Goal: Information Seeking & Learning: Find specific fact

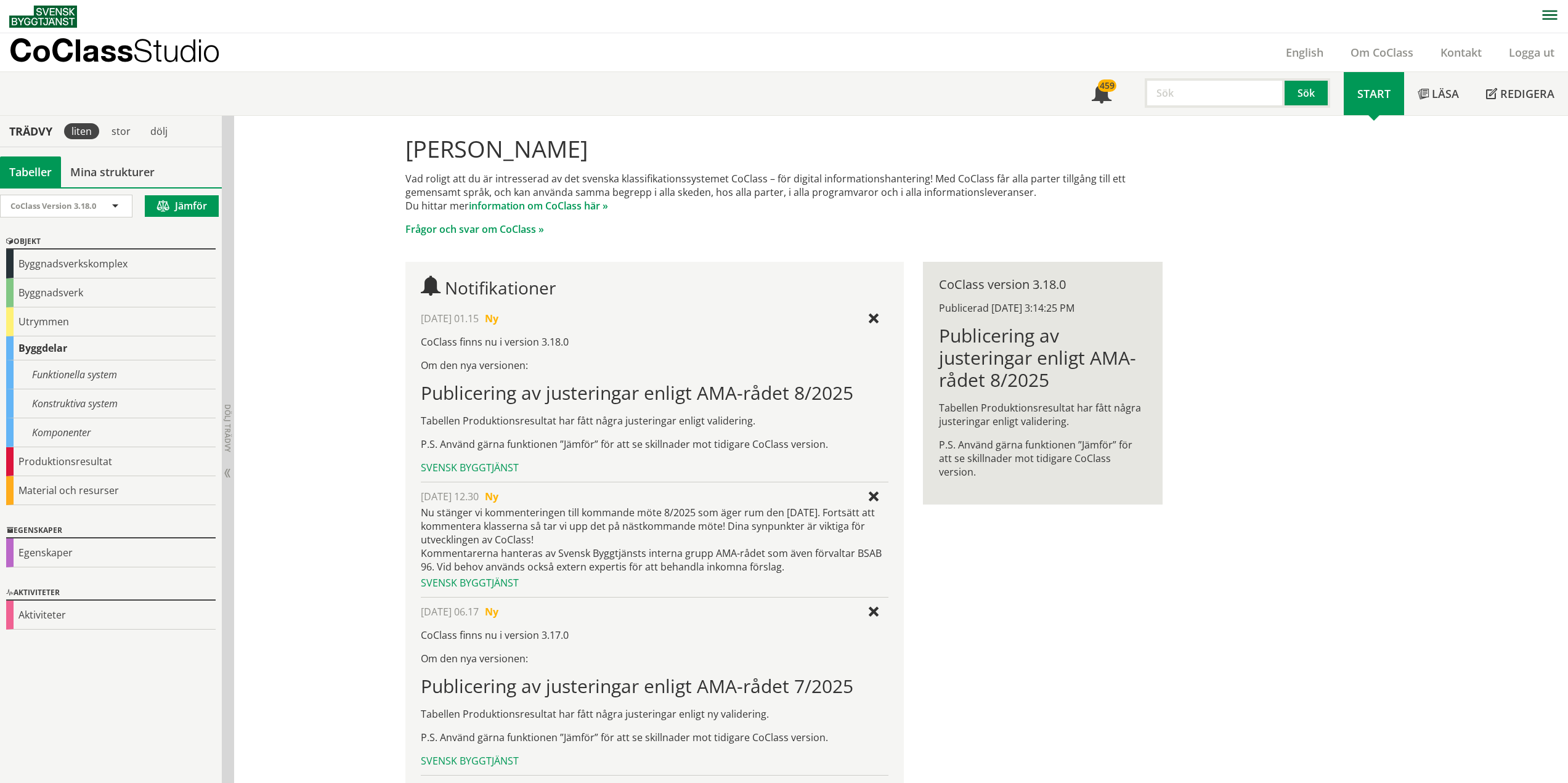
click at [1193, 88] on input "text" at bounding box center [1214, 93] width 140 height 29
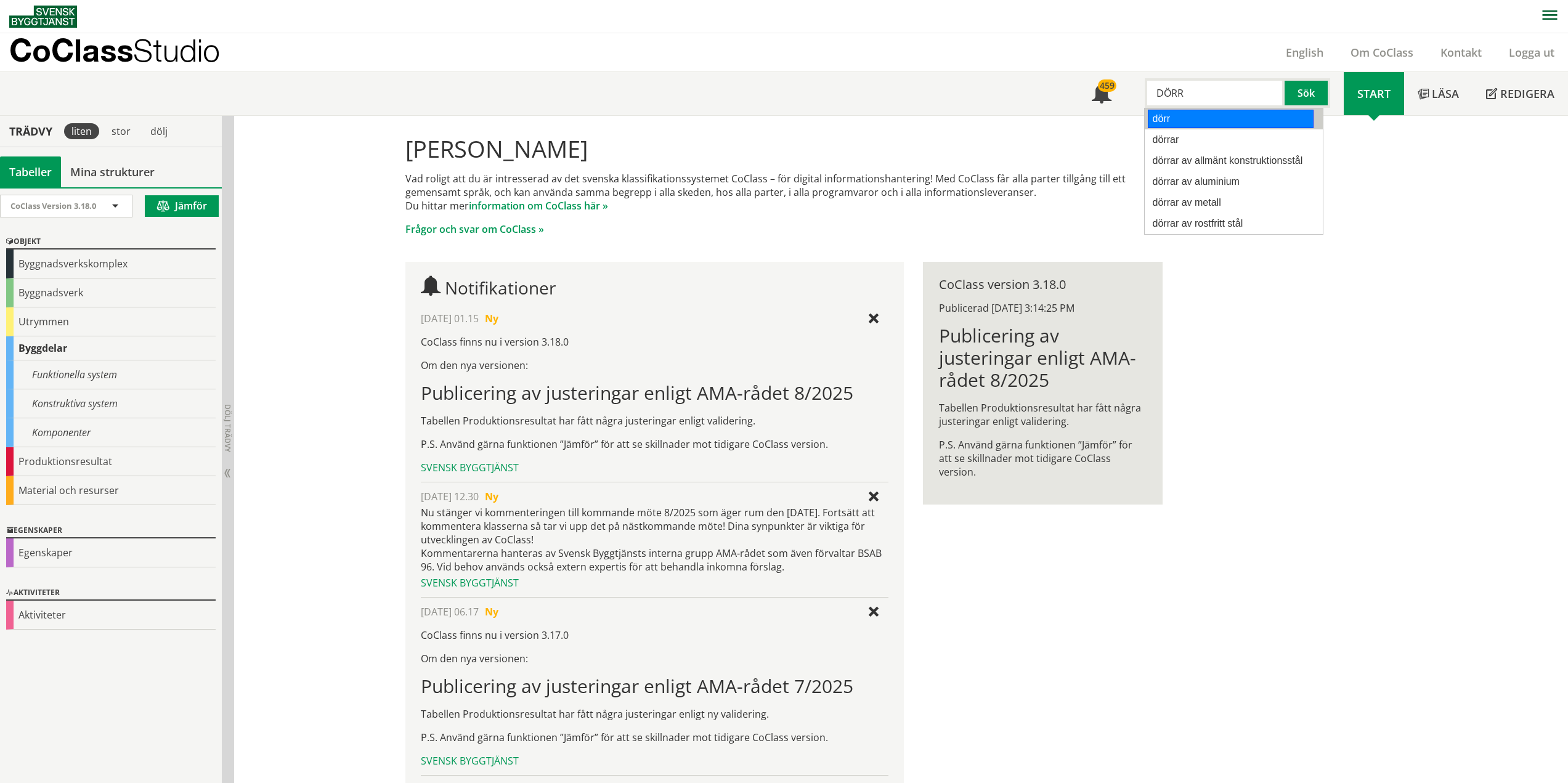
click at [1180, 122] on div "dörr" at bounding box center [1231, 118] width 166 height 18
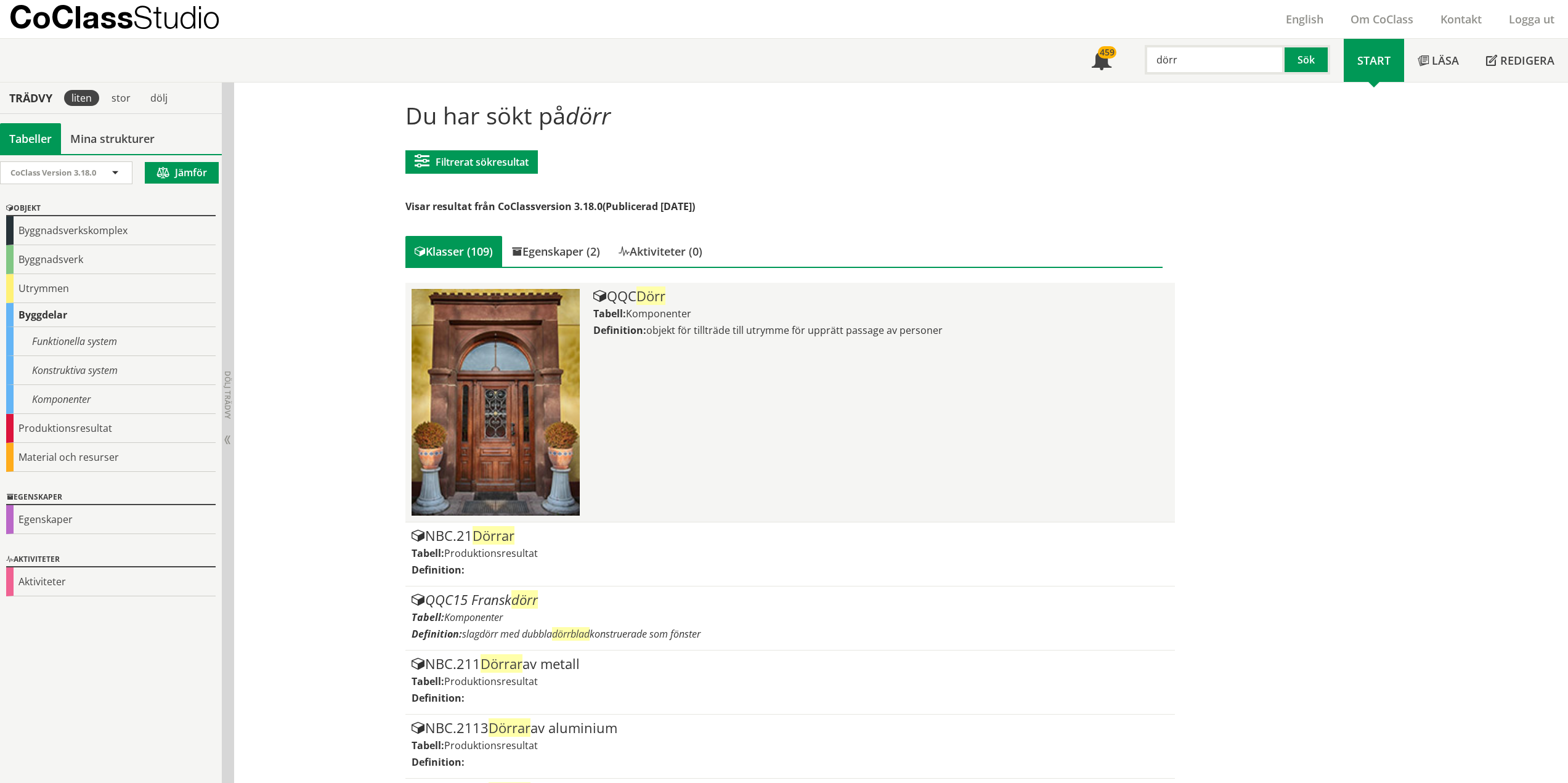
scroll to position [61, 0]
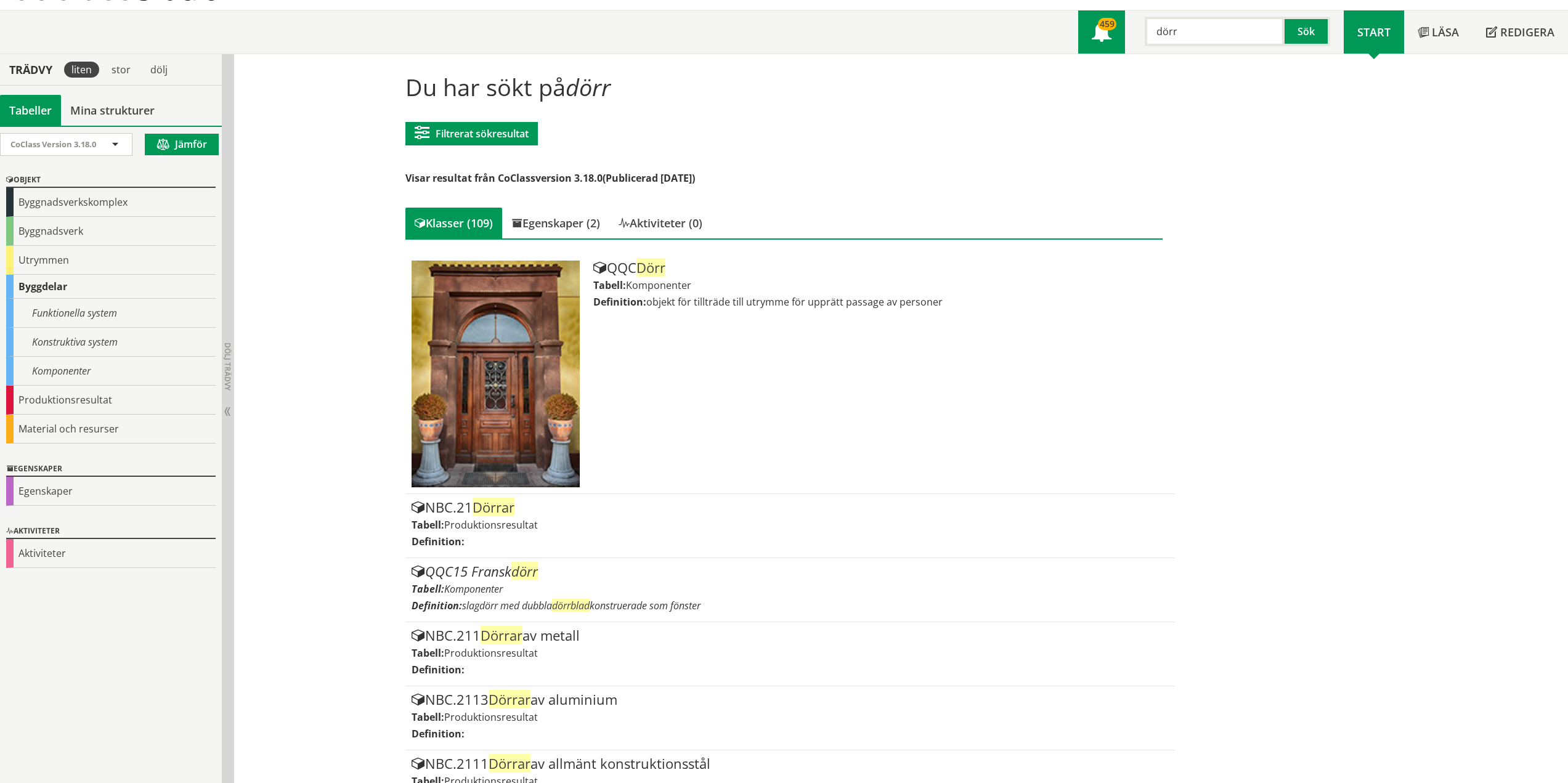
drag, startPoint x: 1190, startPoint y: 30, endPoint x: 1107, endPoint y: 31, distance: 83.0
click at [1107, 31] on div "Meny 459 dörr Sök" at bounding box center [1210, 32] width 265 height 43
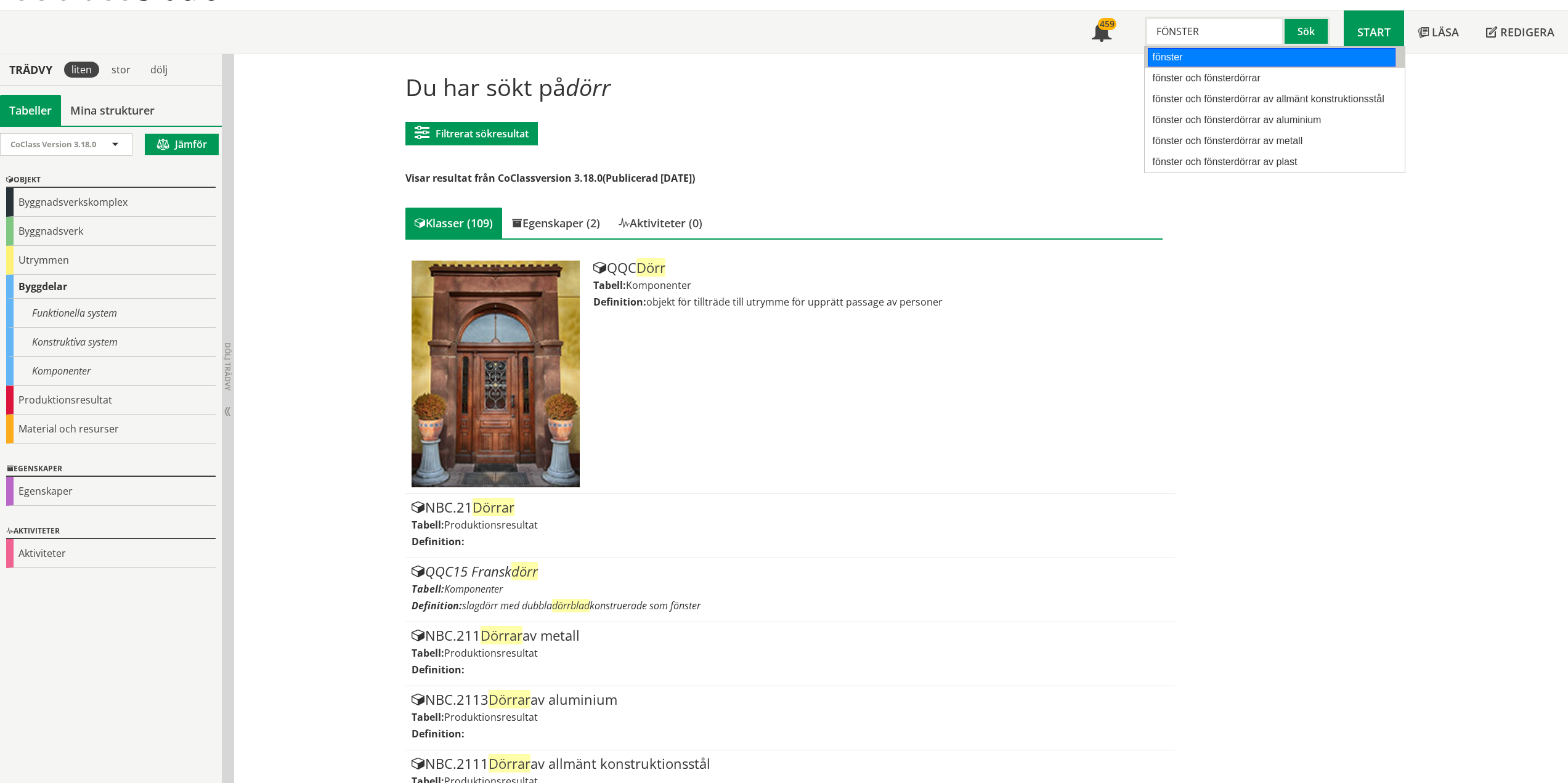
click at [1187, 64] on div "fönster" at bounding box center [1271, 57] width 248 height 18
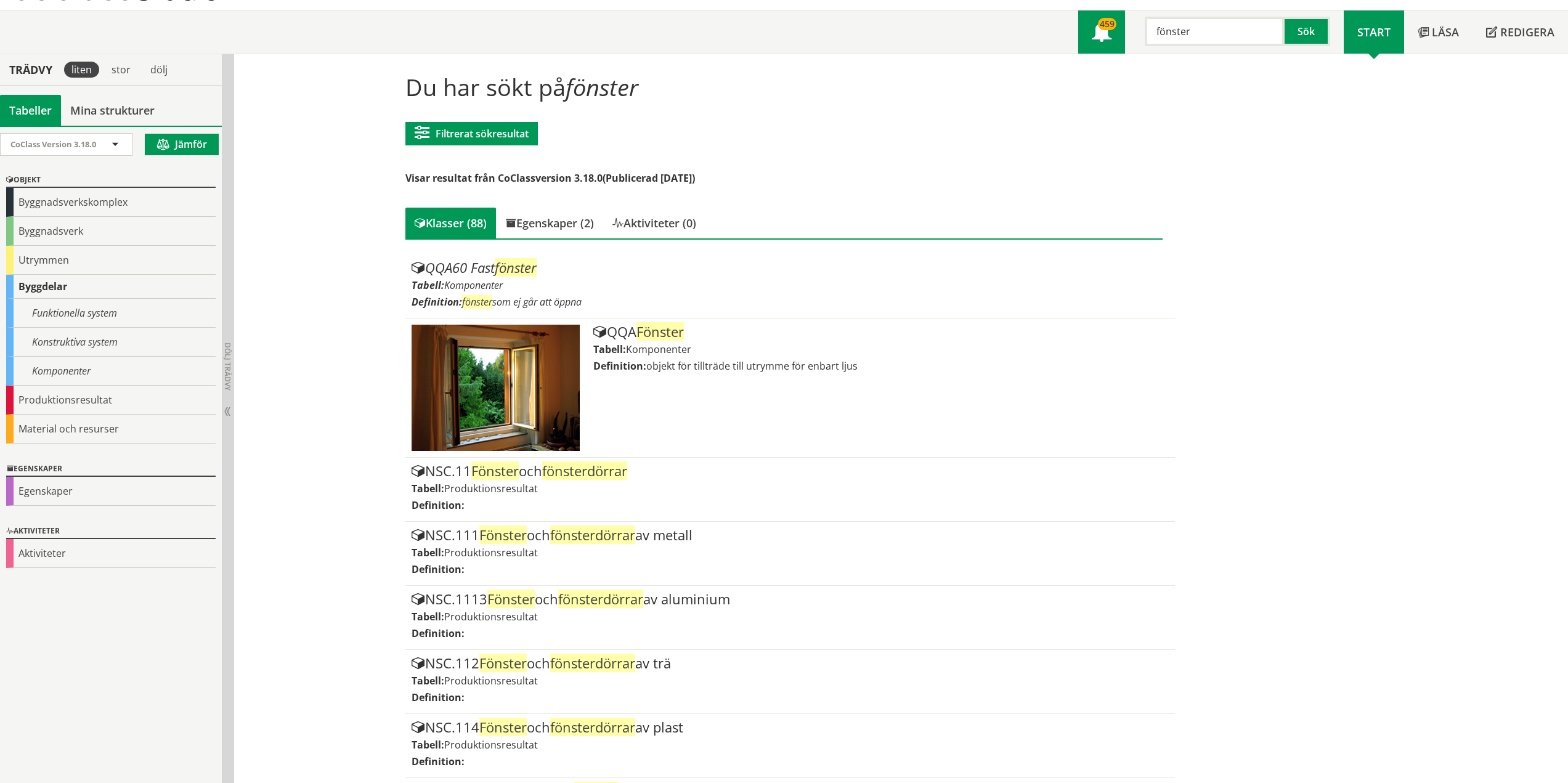
drag, startPoint x: 1226, startPoint y: 34, endPoint x: 1106, endPoint y: 28, distance: 120.1
click at [1106, 28] on div "Meny 459 fönster Sök" at bounding box center [1210, 32] width 265 height 43
click at [1315, 32] on button "Sök" at bounding box center [1307, 31] width 46 height 29
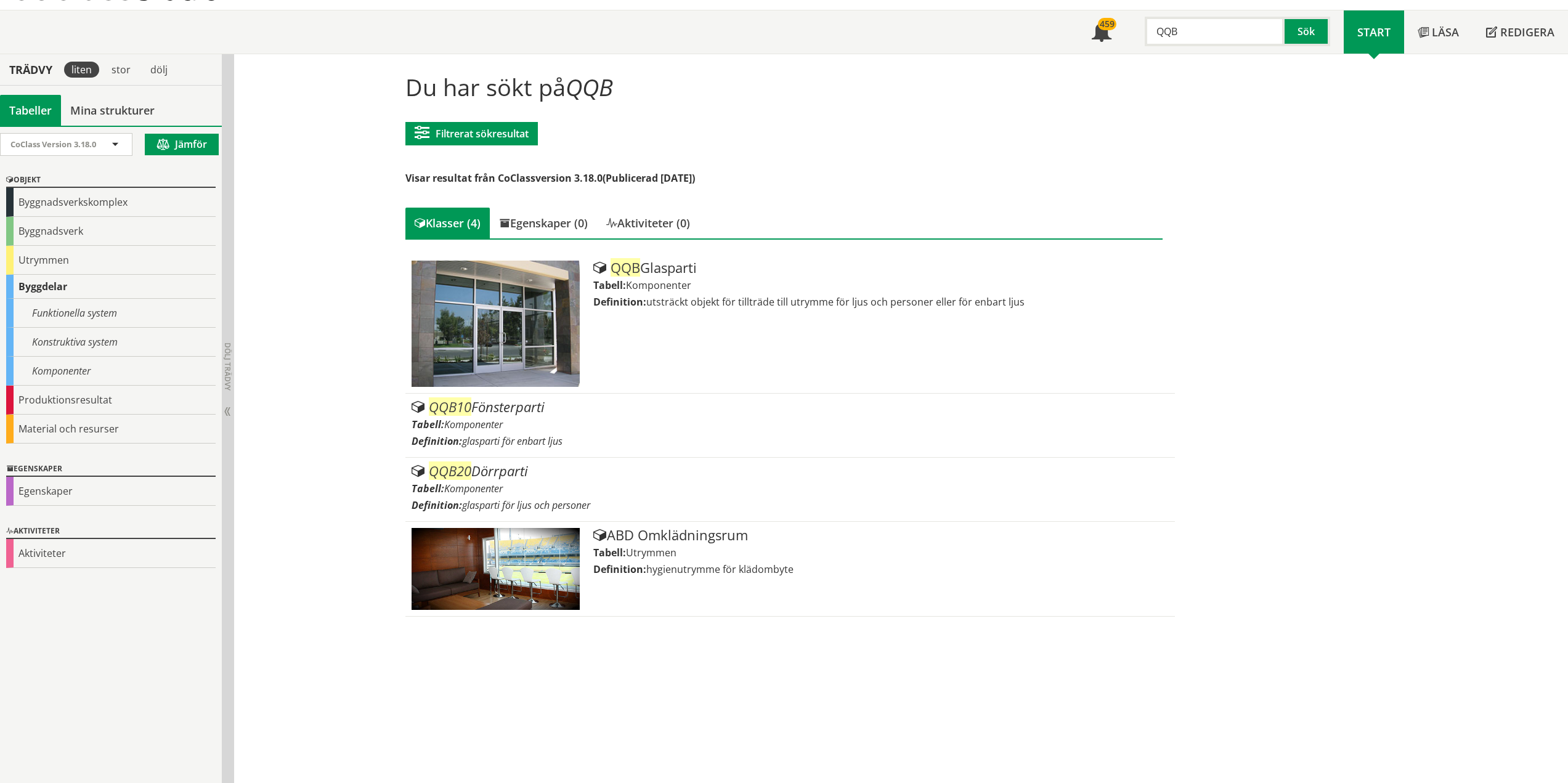
click at [1199, 27] on input "QQB" at bounding box center [1214, 31] width 140 height 29
type input "QQC"
click at [1321, 30] on button "Sök" at bounding box center [1307, 31] width 46 height 29
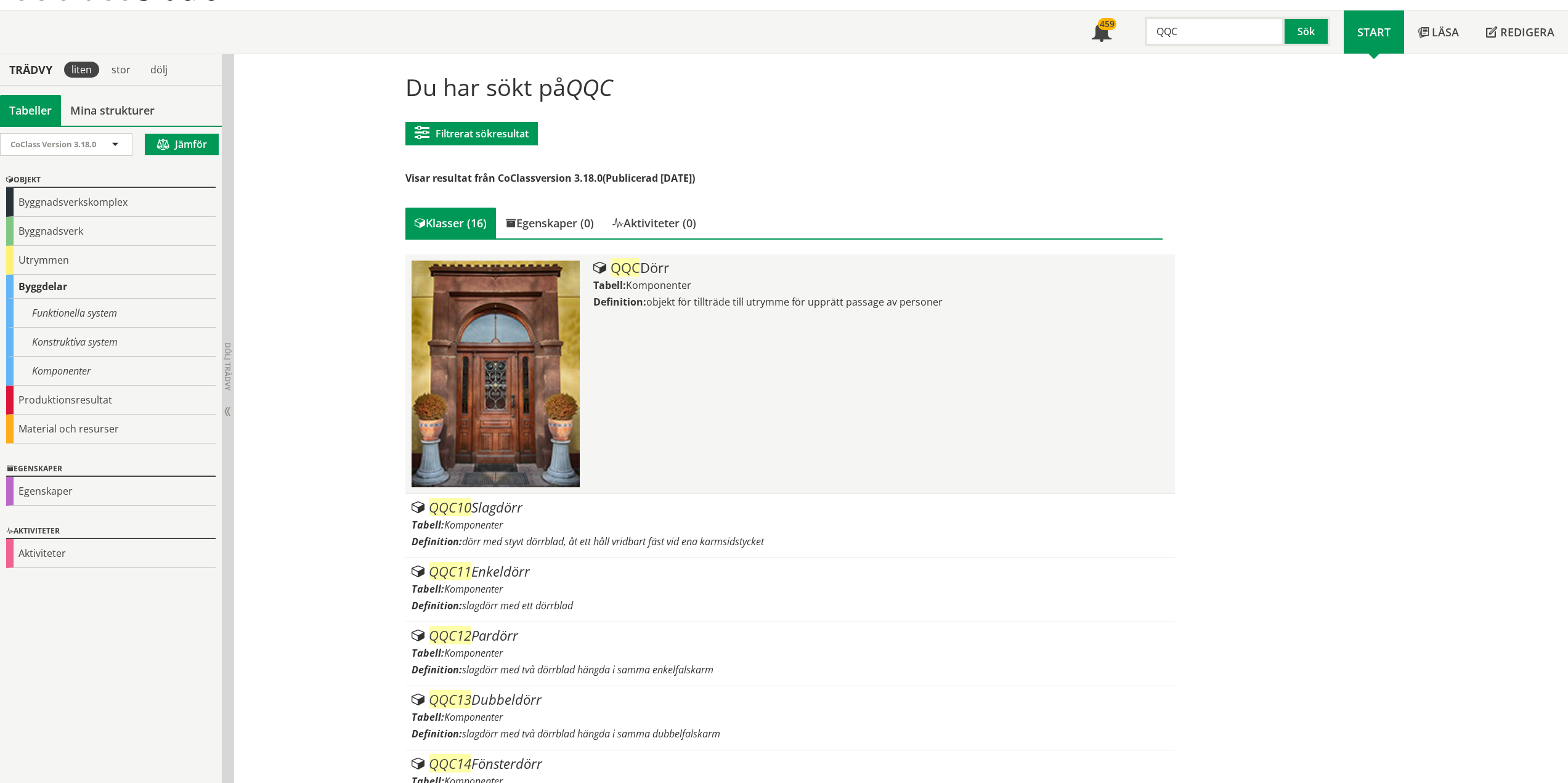
click at [632, 333] on div "QQC Dörr Tabell: Komponenter Definition: objekt för tillträde till utrymme för …" at bounding box center [881, 374] width 576 height 227
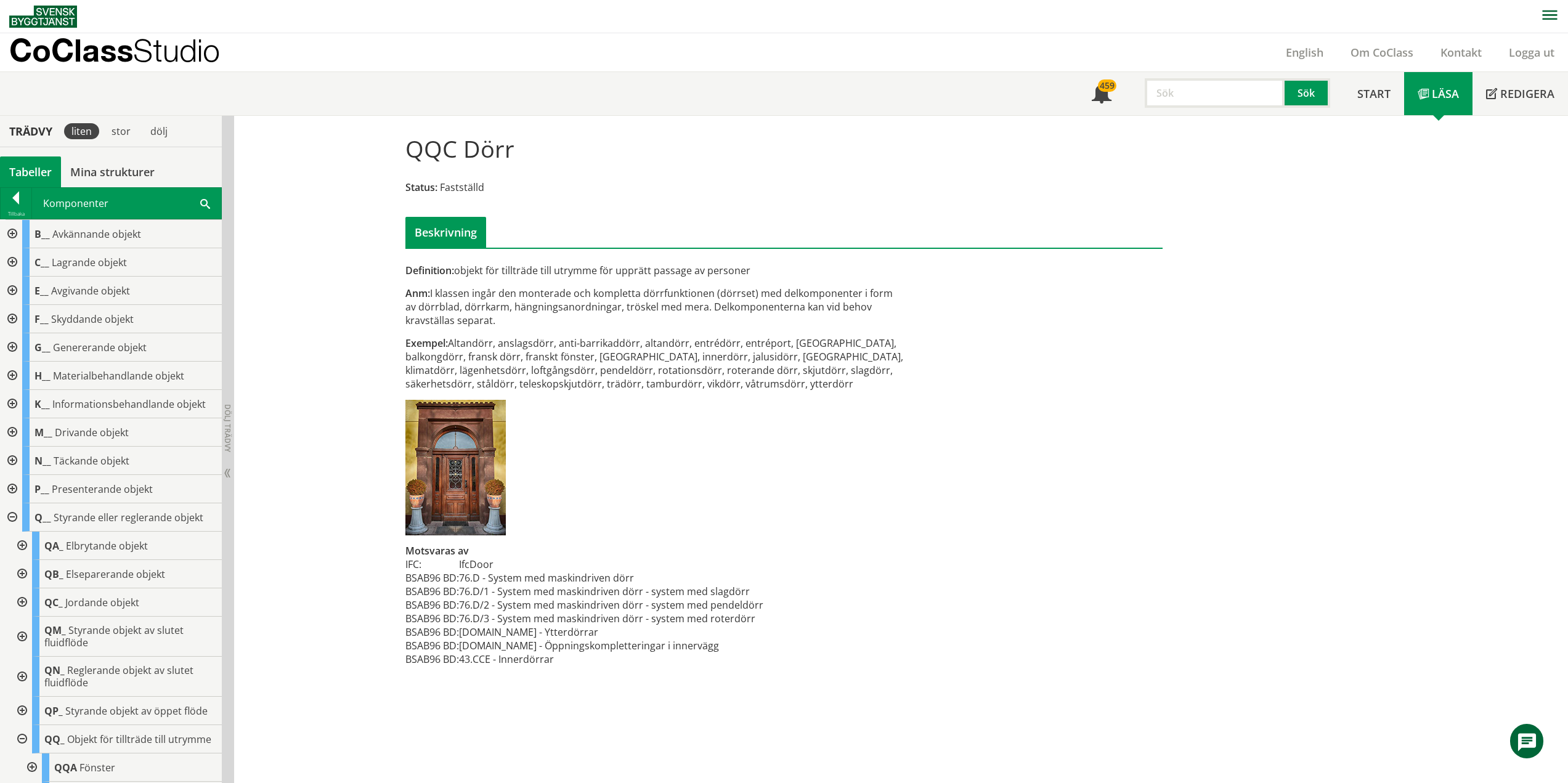
click at [1165, 85] on input "text" at bounding box center [1214, 93] width 140 height 29
type input "QQA"
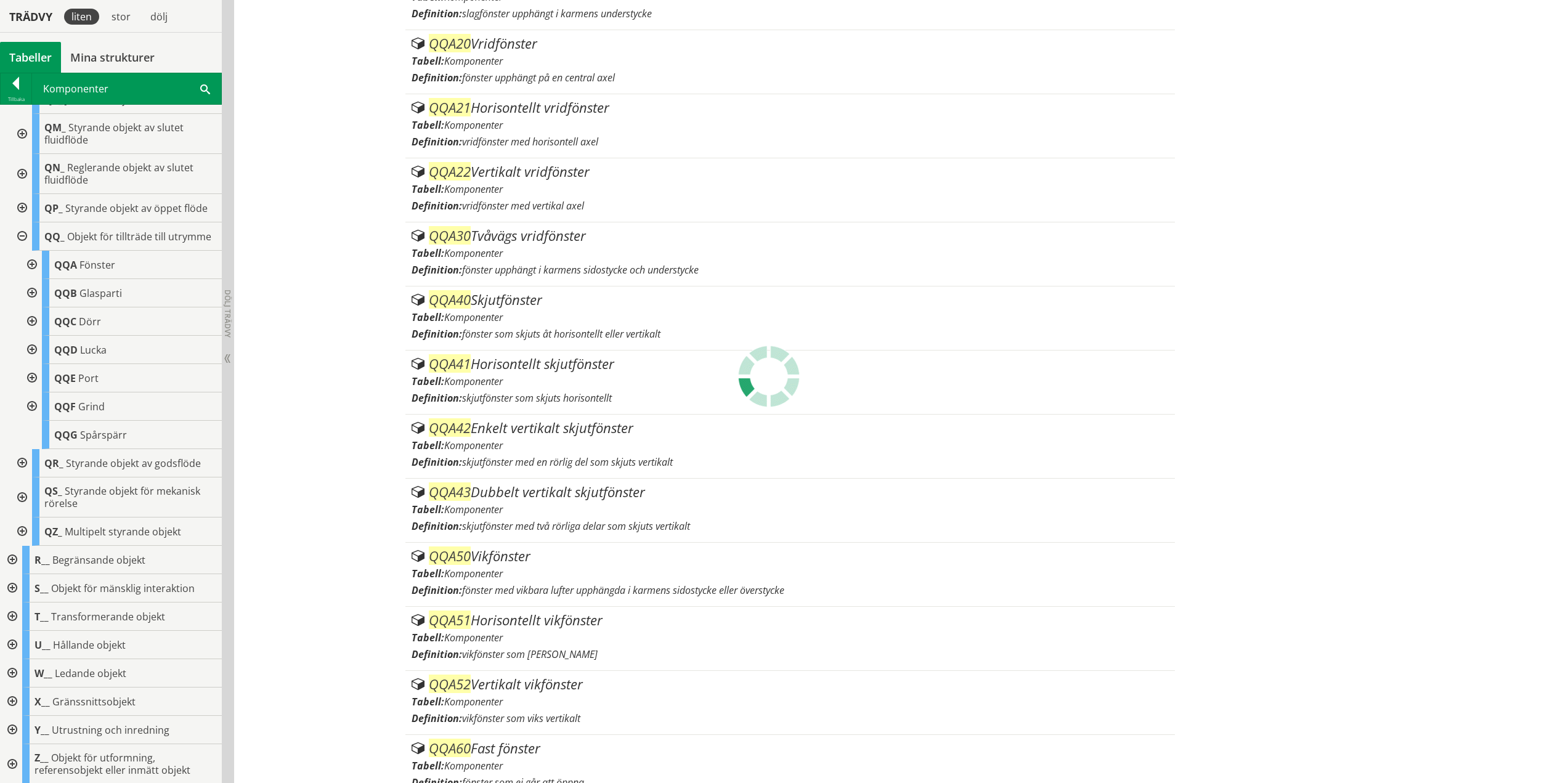
scroll to position [935, 0]
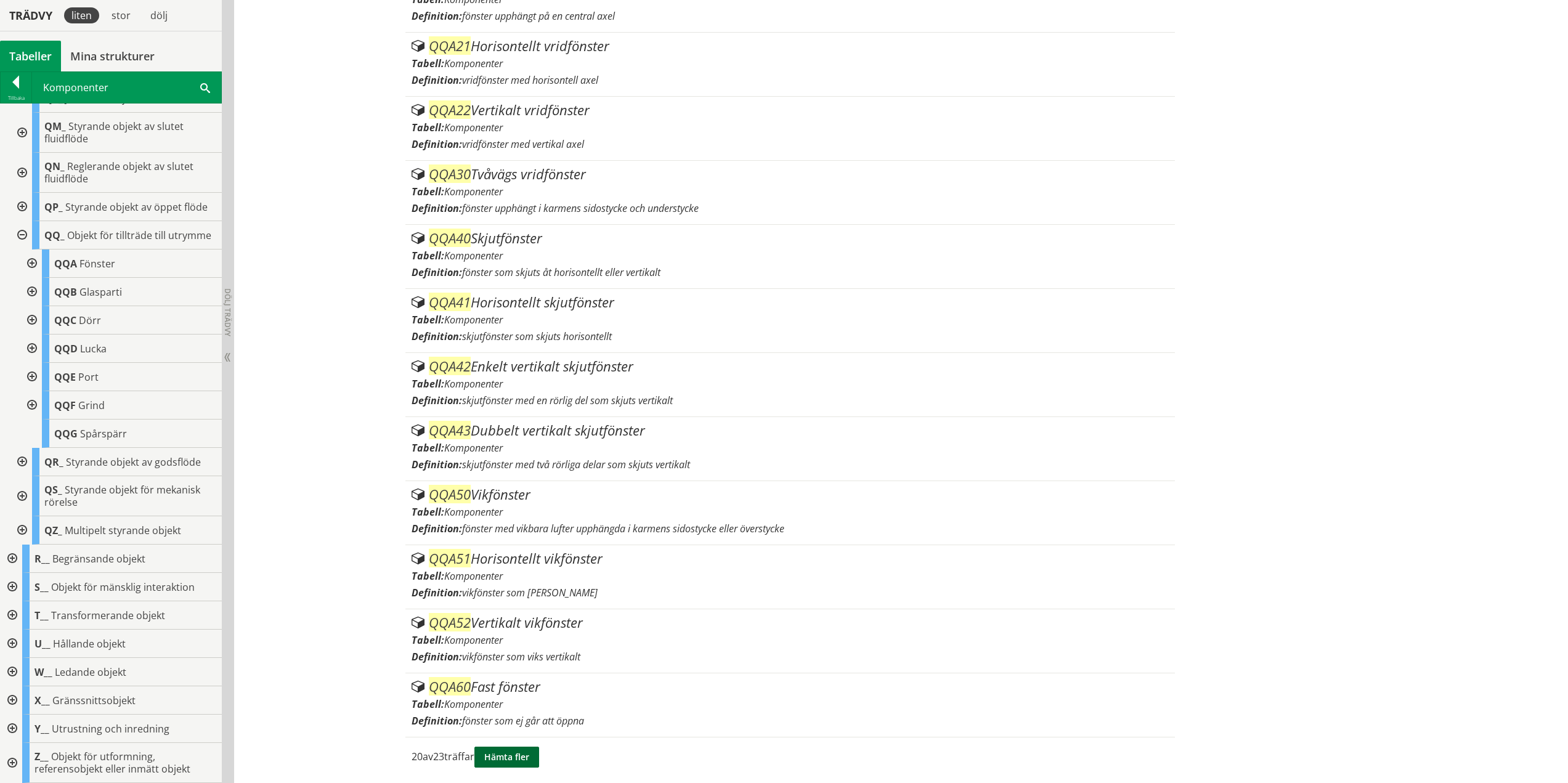
click at [492, 754] on button "Hämta fler" at bounding box center [506, 757] width 65 height 21
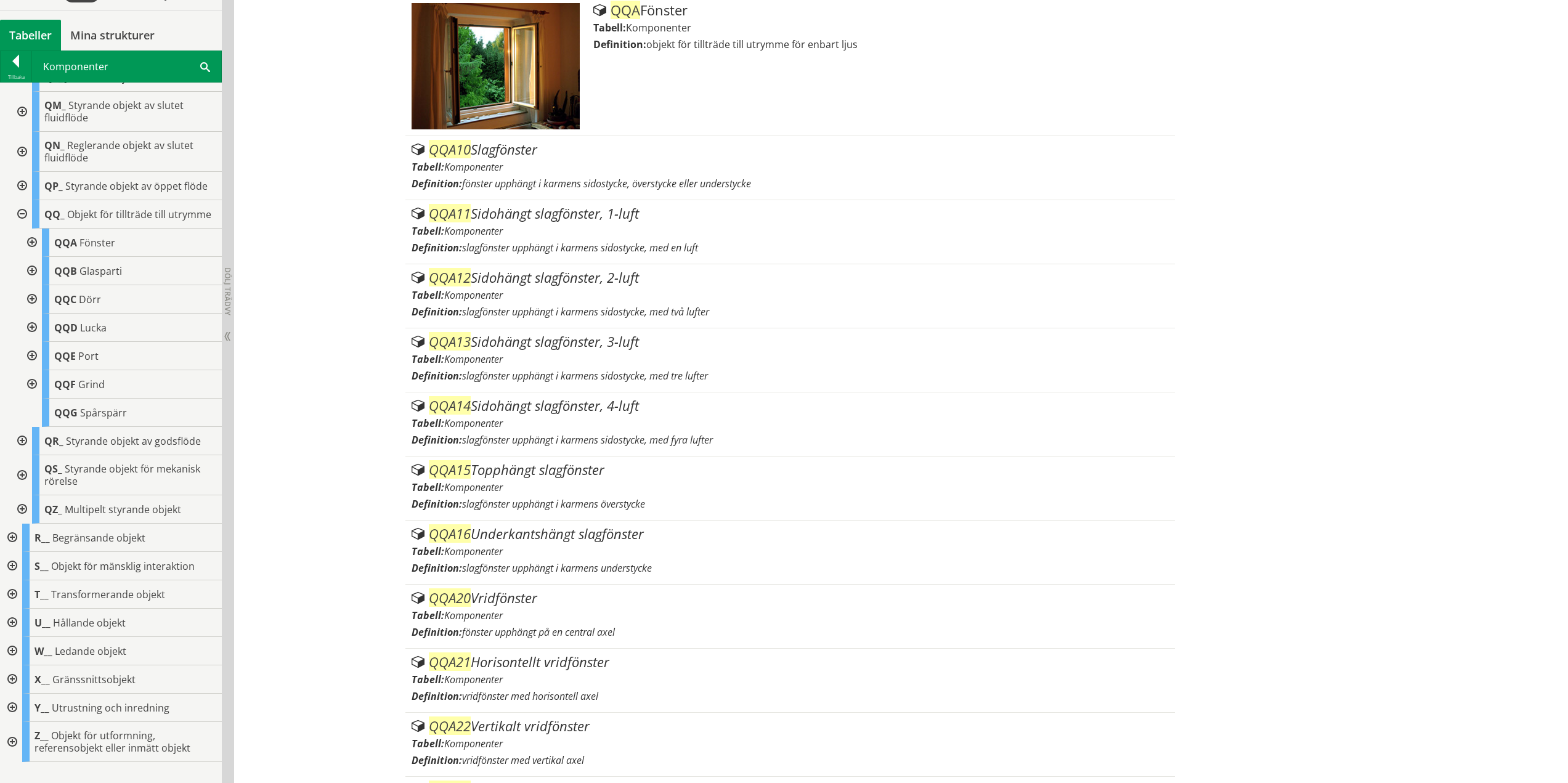
scroll to position [11, 0]
